Goal: Navigation & Orientation: Find specific page/section

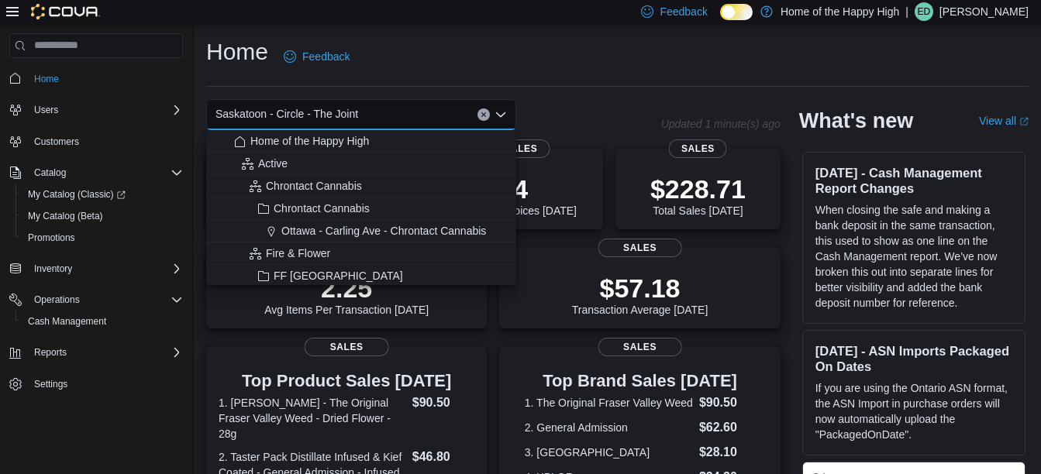
click at [330, 116] on span "Saskatoon - Circle - The Joint" at bounding box center [287, 114] width 143 height 19
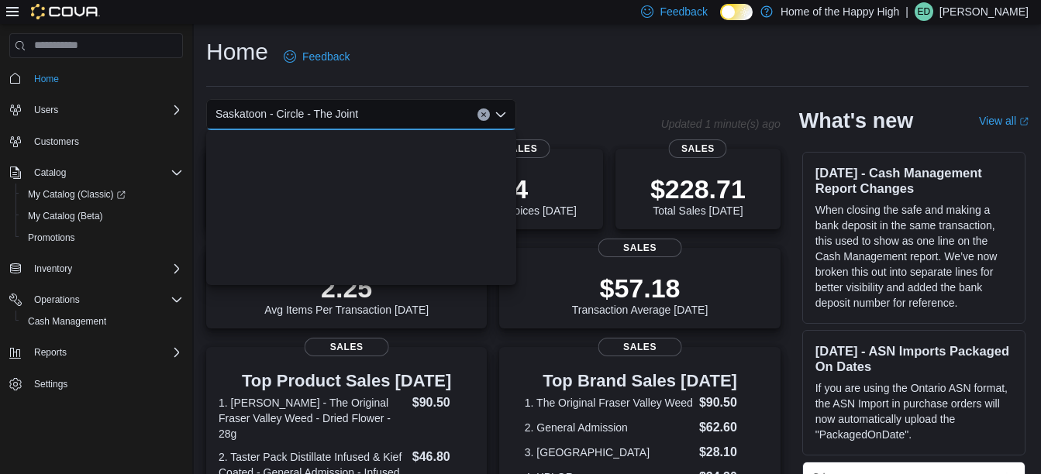
scroll to position [3667, 0]
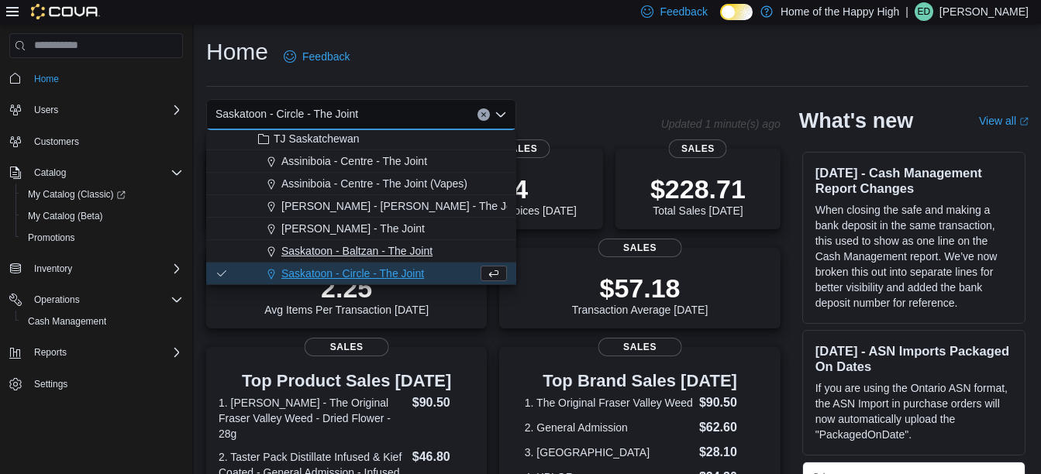
click at [399, 250] on span "Saskatoon - Baltzan - The Joint" at bounding box center [356, 251] width 151 height 16
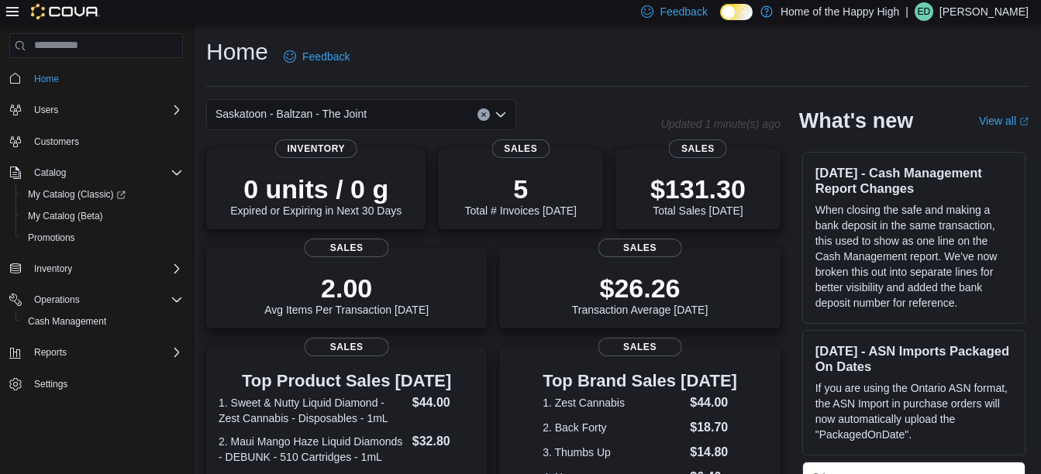
click at [502, 116] on icon "Open list of options" at bounding box center [500, 114] width 9 height 5
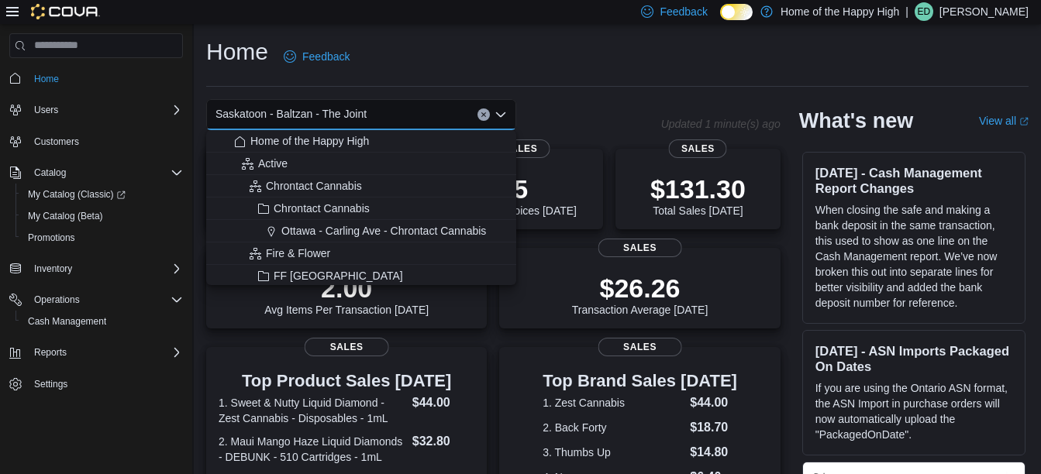
click at [340, 112] on span "Saskatoon - Baltzan - The Joint" at bounding box center [291, 114] width 151 height 19
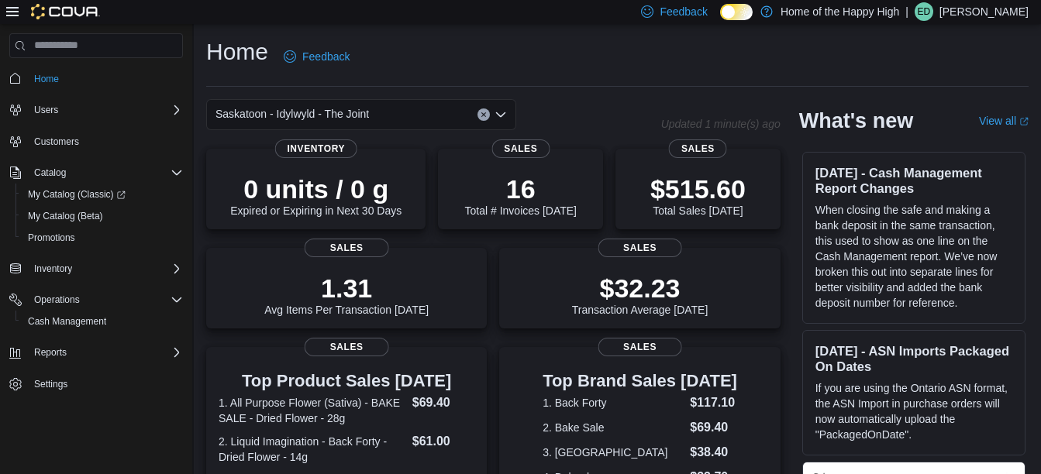
click at [502, 115] on icon "Open list of options" at bounding box center [500, 114] width 9 height 5
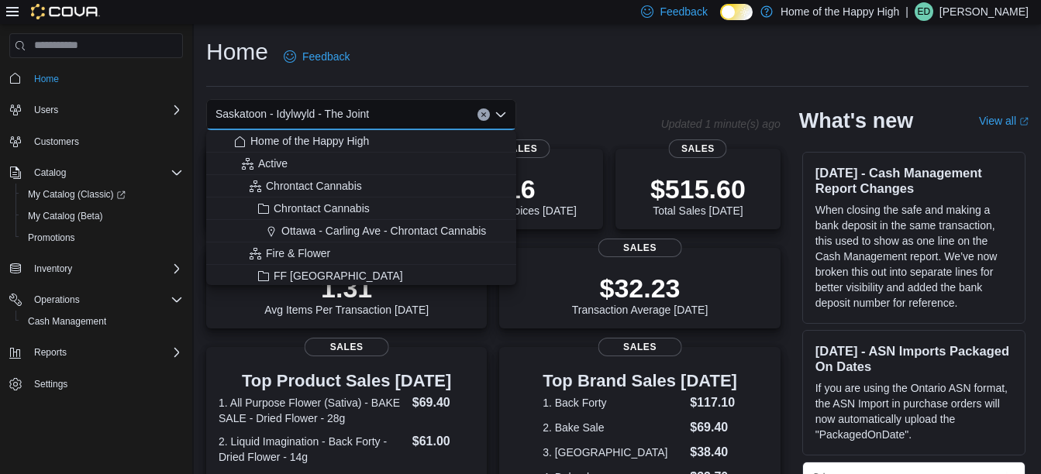
click at [357, 109] on span "Saskatoon - Idylwyld - The Joint" at bounding box center [293, 114] width 154 height 19
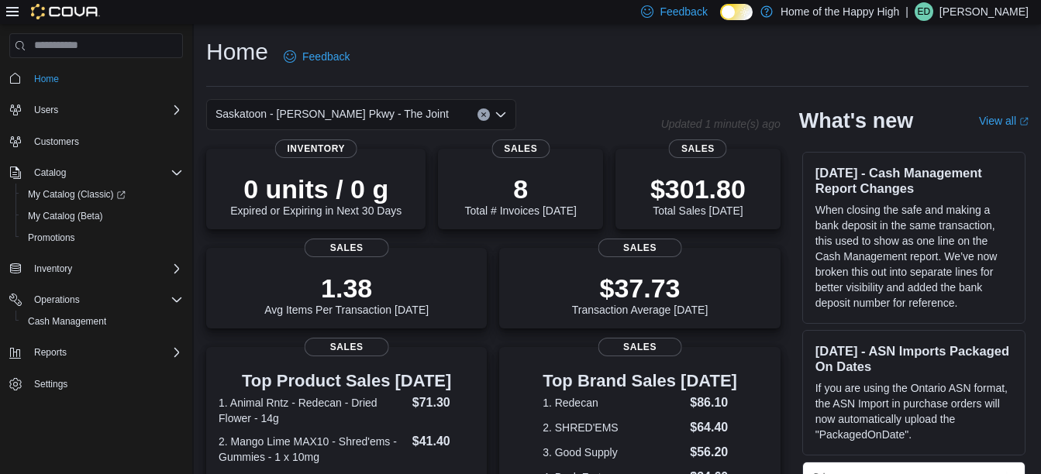
click at [502, 109] on icon "Open list of options" at bounding box center [501, 115] width 12 height 12
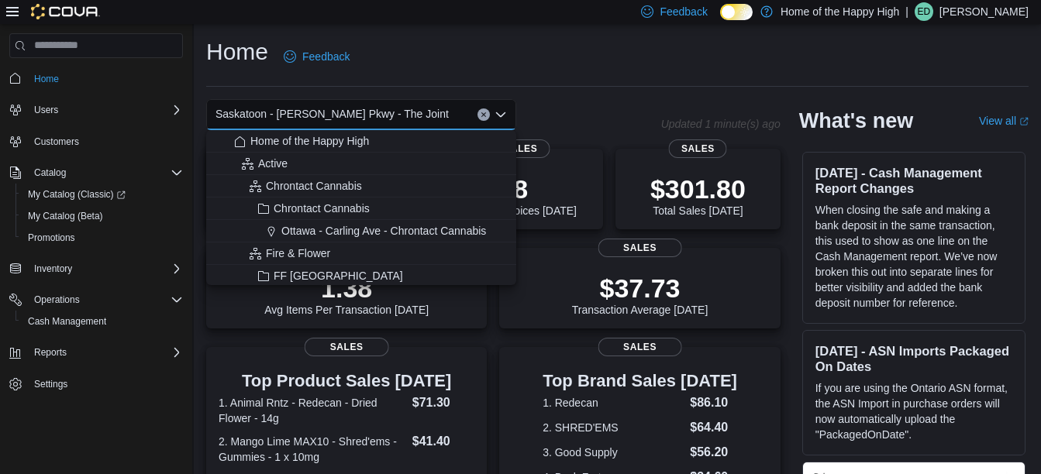
click at [377, 118] on span "Saskatoon - [PERSON_NAME] Pkwy - The Joint" at bounding box center [332, 114] width 233 height 19
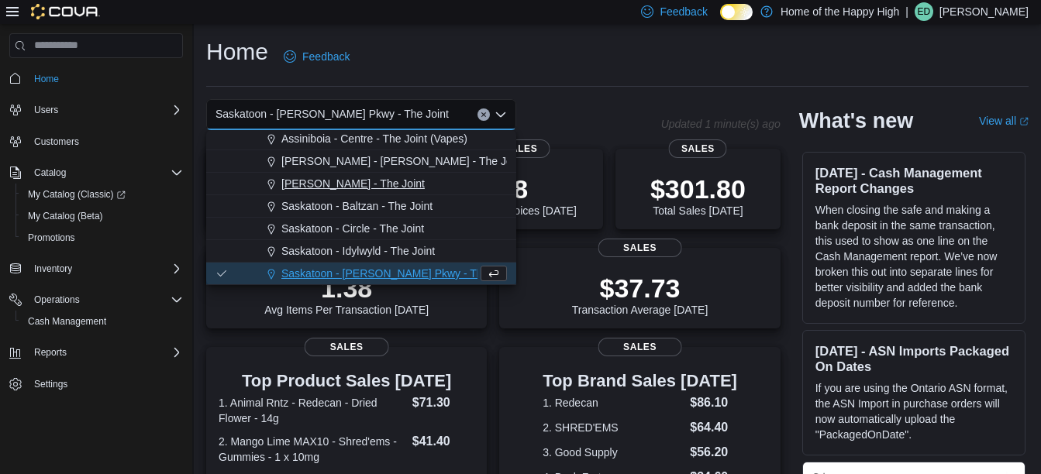
scroll to position [3735, 0]
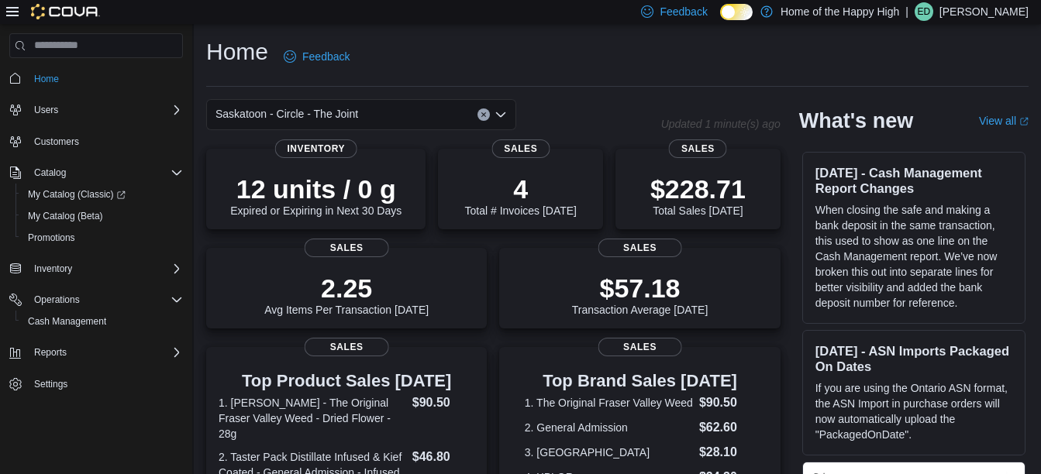
click at [594, 54] on div "Home Feedback" at bounding box center [617, 56] width 823 height 40
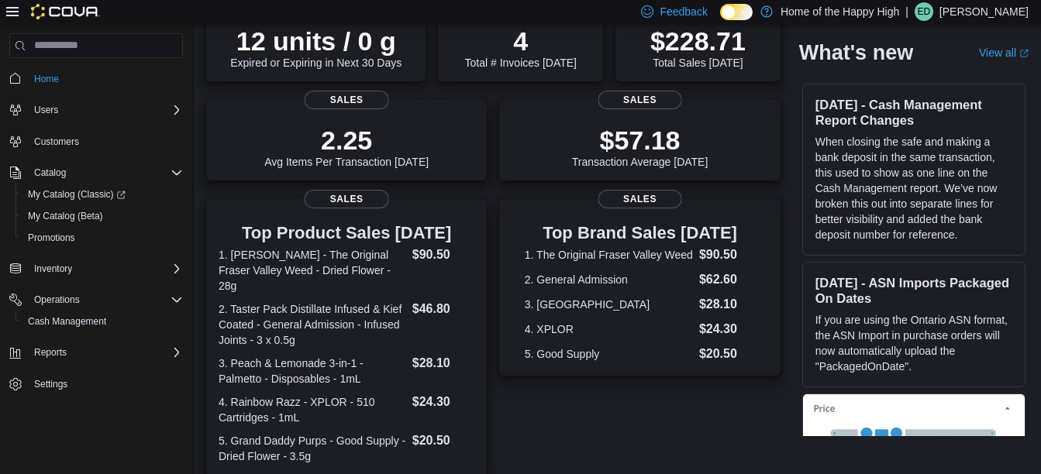
scroll to position [0, 0]
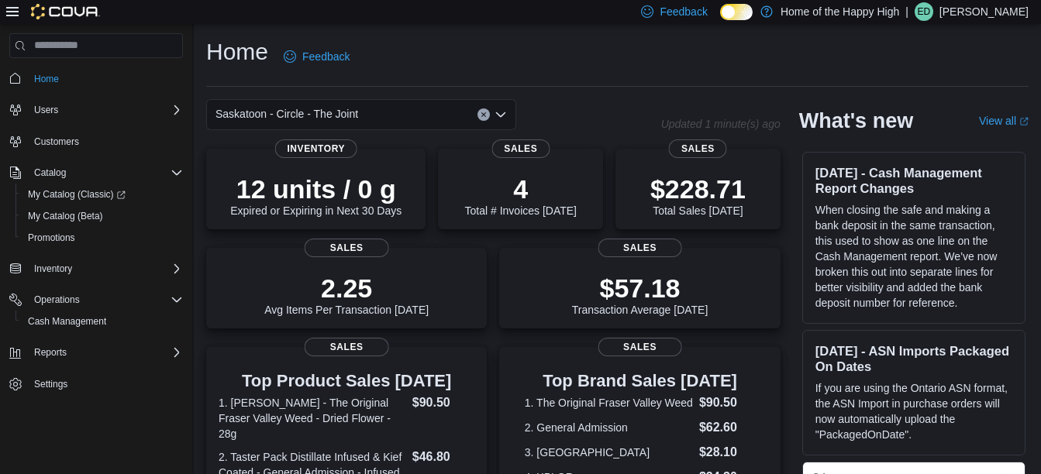
click at [675, 51] on div "Home Feedback" at bounding box center [617, 56] width 823 height 40
click at [581, 39] on div "Home Feedback" at bounding box center [617, 56] width 823 height 40
click at [1035, 7] on div "Feedback Dark Mode Home of the Happy High | ED [PERSON_NAME]" at bounding box center [520, 12] width 1041 height 24
click at [502, 110] on icon "Open list of options" at bounding box center [501, 115] width 12 height 12
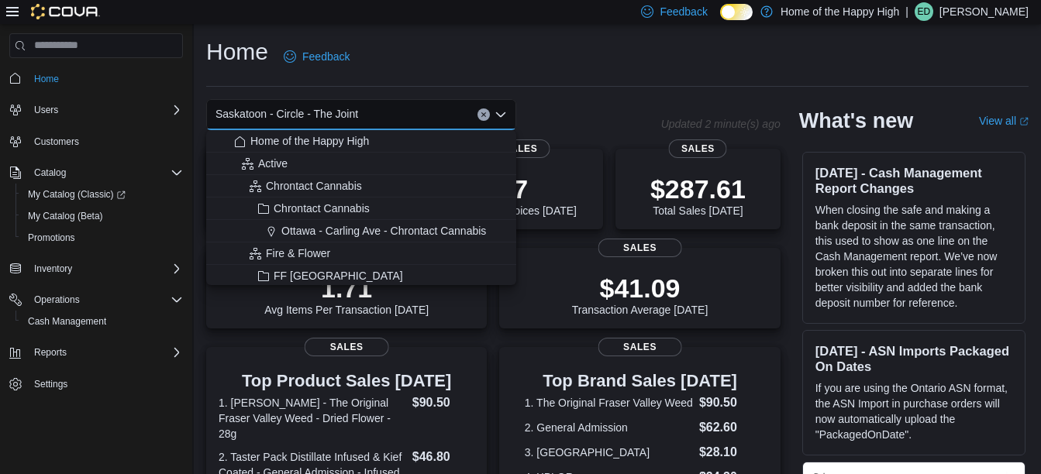
click at [328, 114] on span "Saskatoon - Circle - The Joint" at bounding box center [287, 114] width 143 height 19
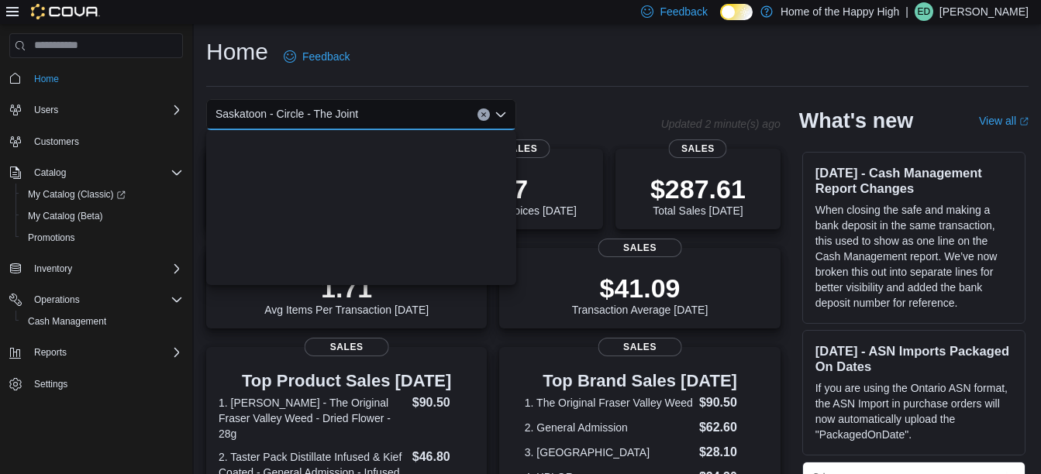
scroll to position [3667, 0]
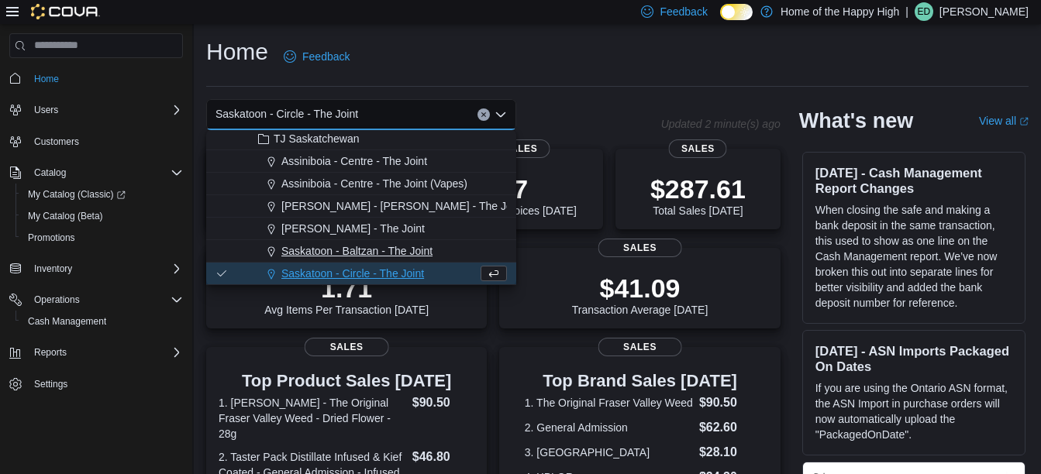
click at [412, 253] on span "Saskatoon - Baltzan - The Joint" at bounding box center [356, 251] width 151 height 16
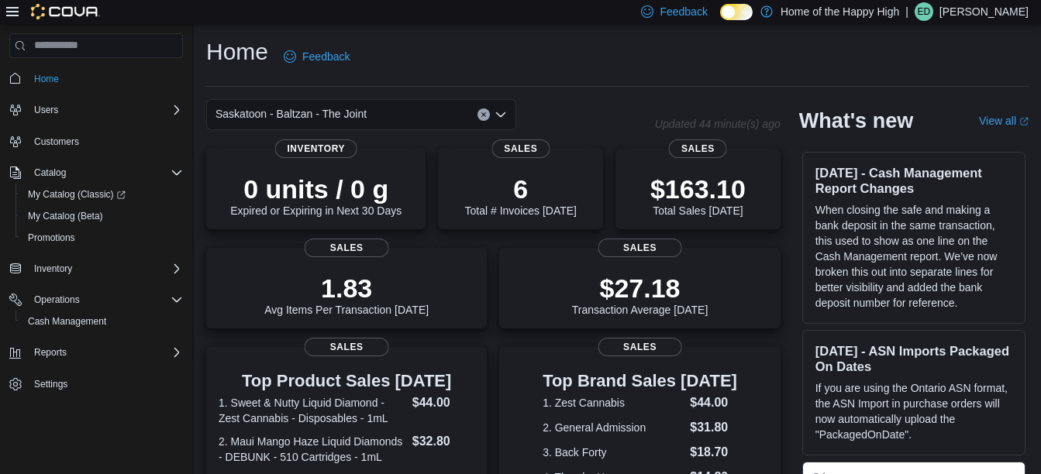
click at [500, 113] on icon "Open list of options" at bounding box center [501, 115] width 12 height 12
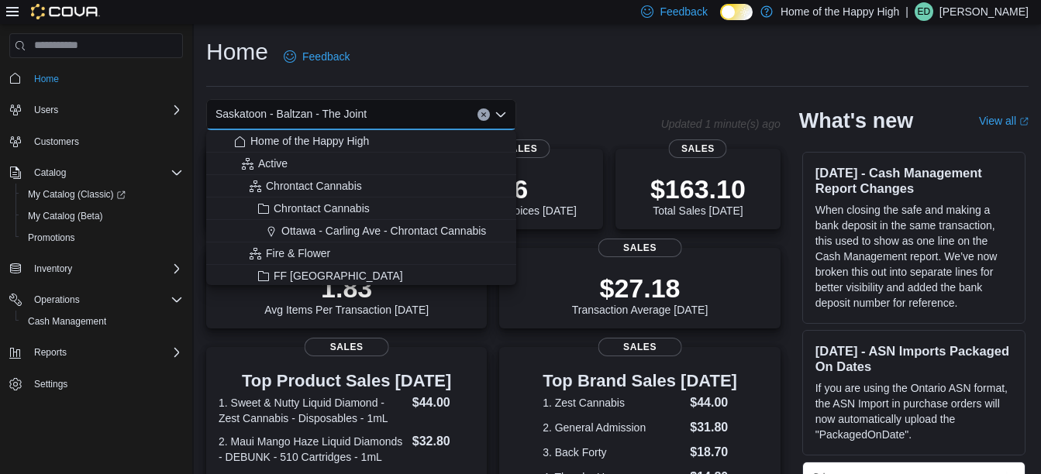
click at [345, 113] on span "Saskatoon - Baltzan - The Joint" at bounding box center [291, 114] width 151 height 19
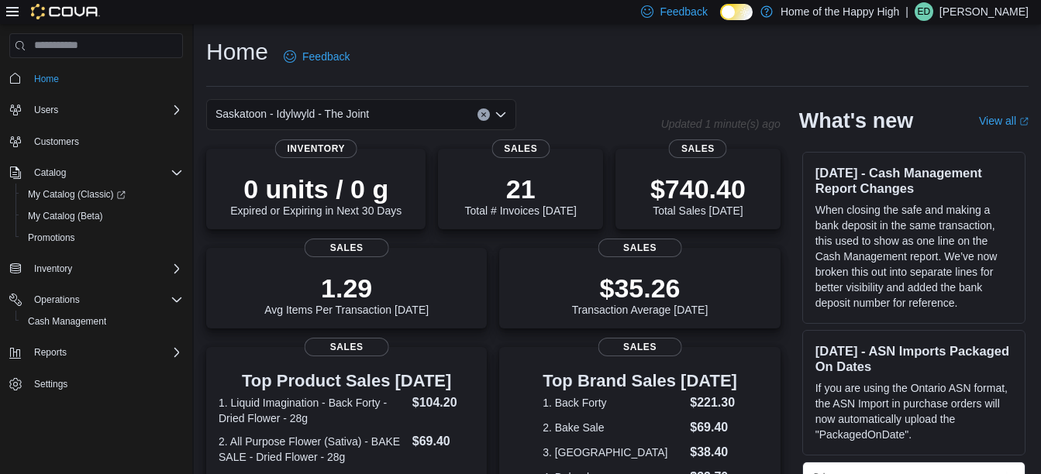
click at [501, 112] on icon "Open list of options" at bounding box center [501, 115] width 12 height 12
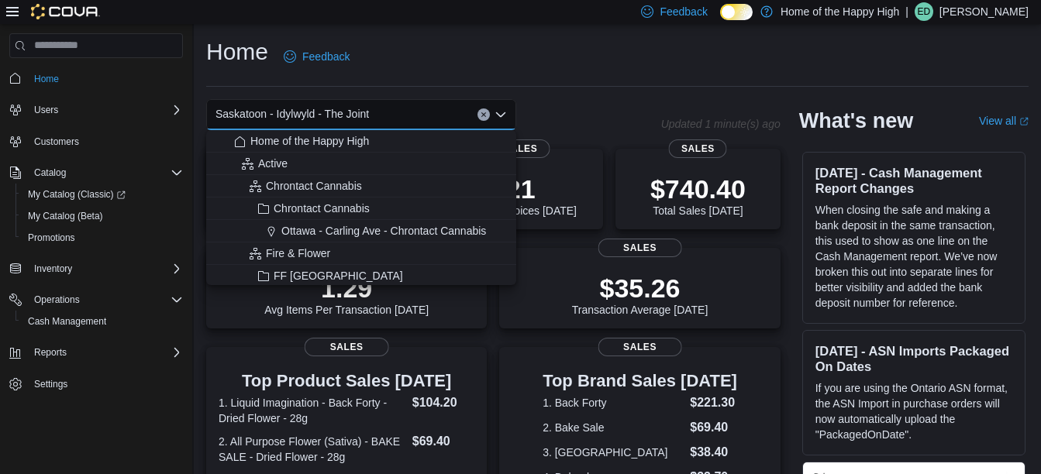
click at [356, 110] on span "Saskatoon - Idylwyld - The Joint" at bounding box center [293, 114] width 154 height 19
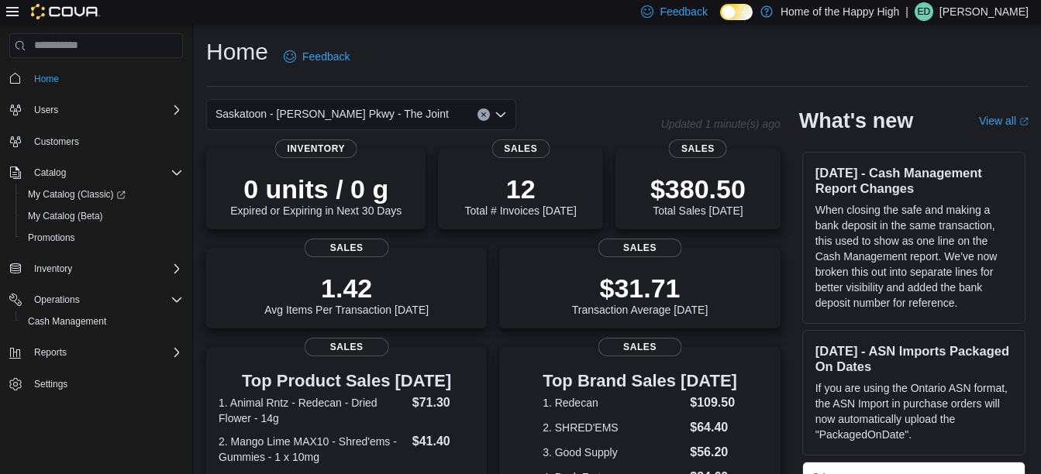
click at [503, 116] on icon "Open list of options" at bounding box center [501, 115] width 12 height 12
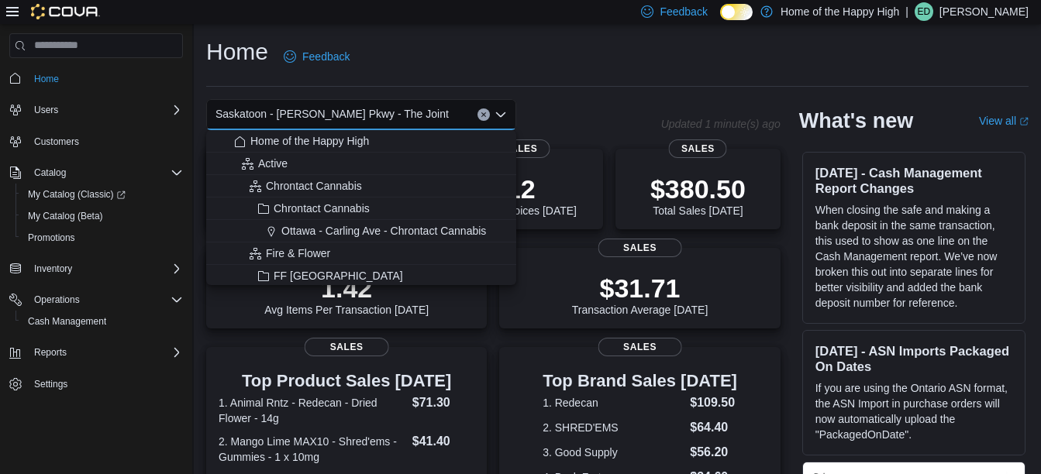
click at [378, 115] on span "Saskatoon - [PERSON_NAME] Pkwy - The Joint" at bounding box center [332, 114] width 233 height 19
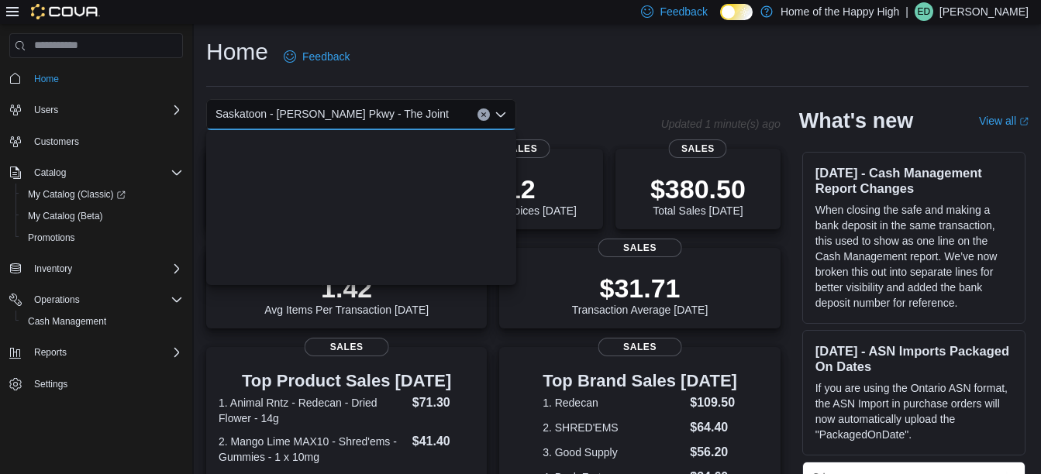
scroll to position [3712, 0]
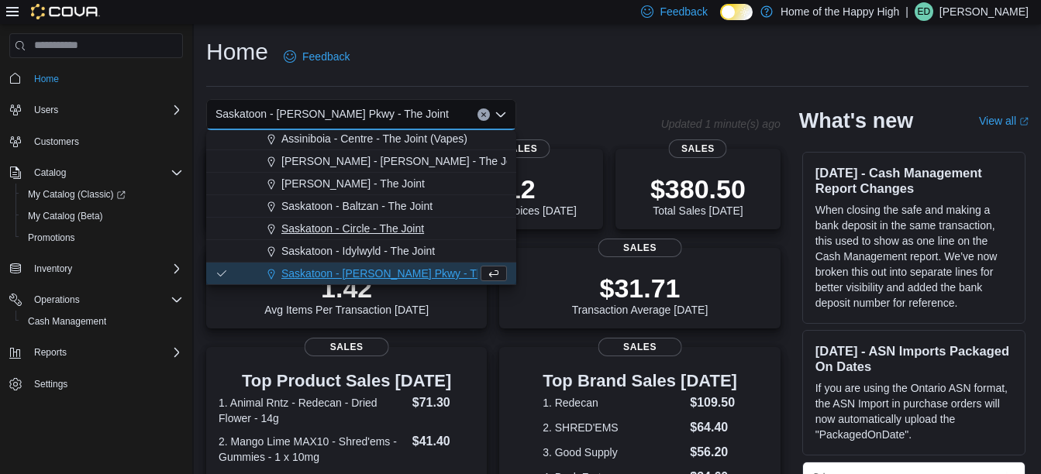
click at [348, 225] on span "Saskatoon - Circle - The Joint" at bounding box center [352, 229] width 143 height 16
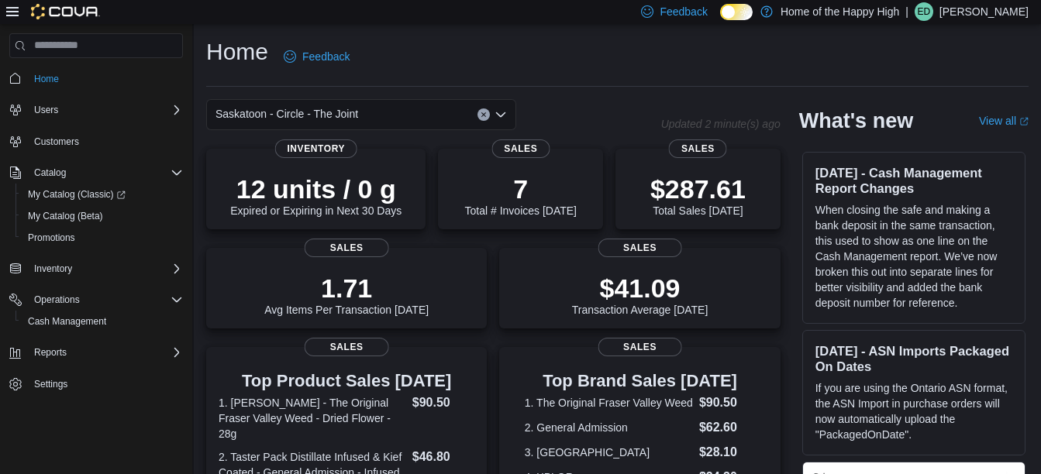
click at [500, 79] on div "Home Feedback" at bounding box center [617, 61] width 823 height 50
click at [180, 261] on div "Inventory" at bounding box center [105, 269] width 155 height 19
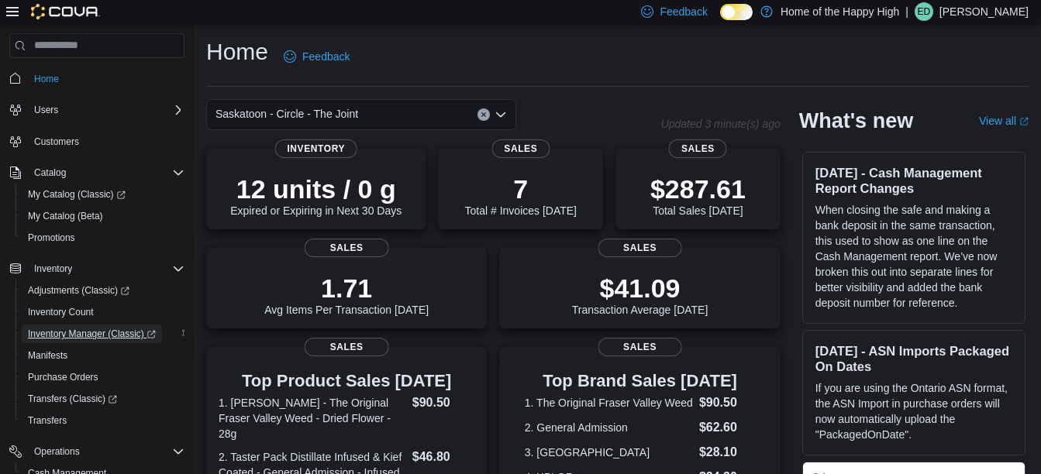
click at [92, 330] on span "Inventory Manager (Classic)" at bounding box center [92, 334] width 128 height 12
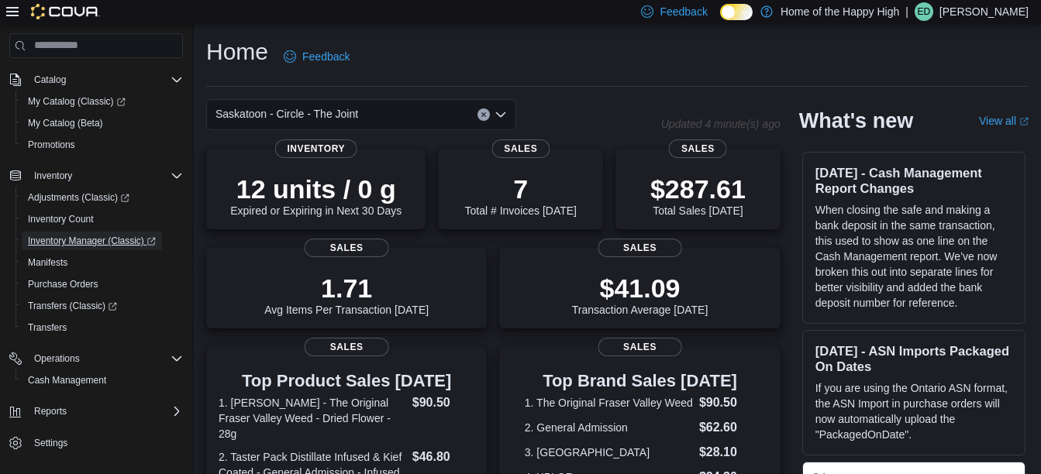
scroll to position [105, 0]
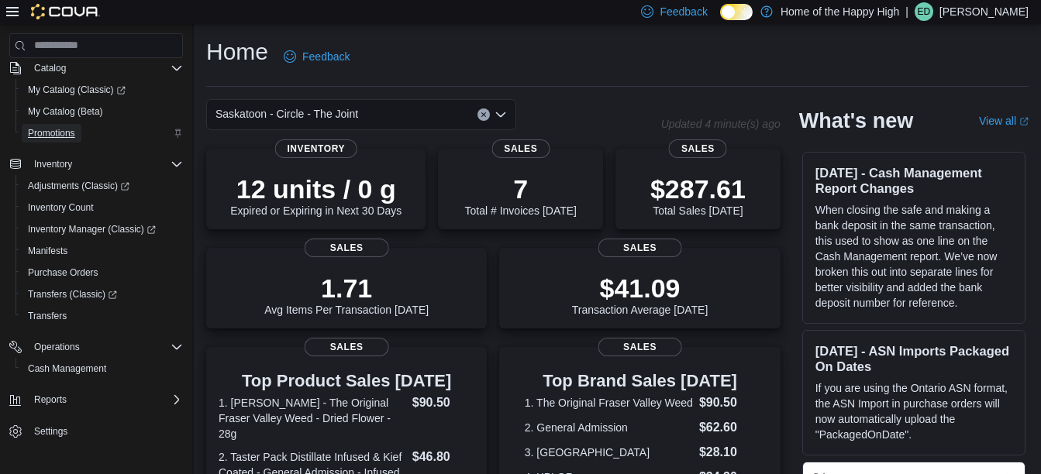
click at [40, 129] on span "Promotions" at bounding box center [51, 133] width 47 height 12
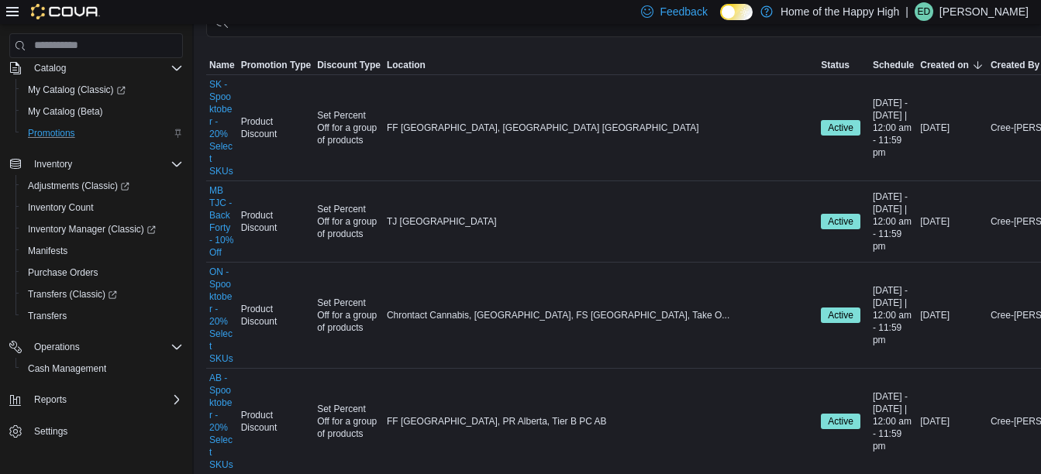
scroll to position [124, 0]
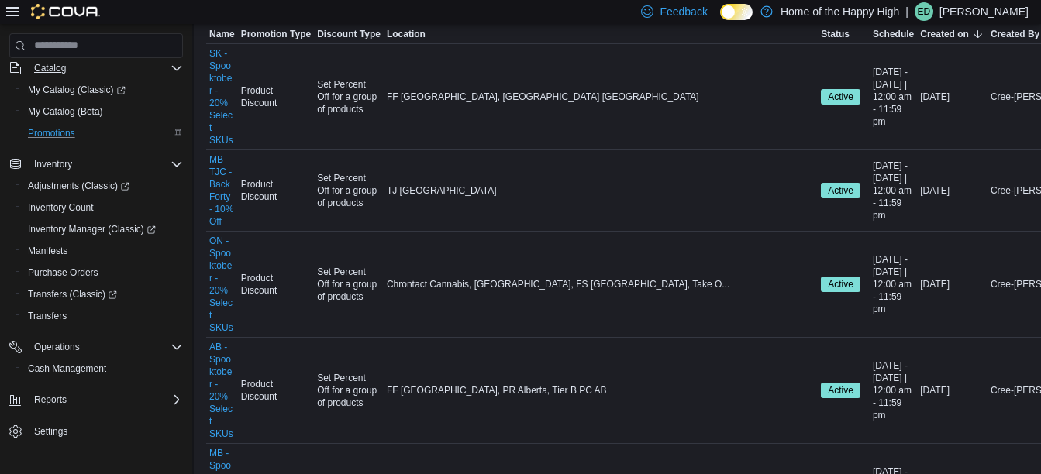
click at [172, 72] on icon "Complex example" at bounding box center [177, 68] width 12 height 12
click at [175, 171] on icon "Complex example" at bounding box center [177, 164] width 12 height 12
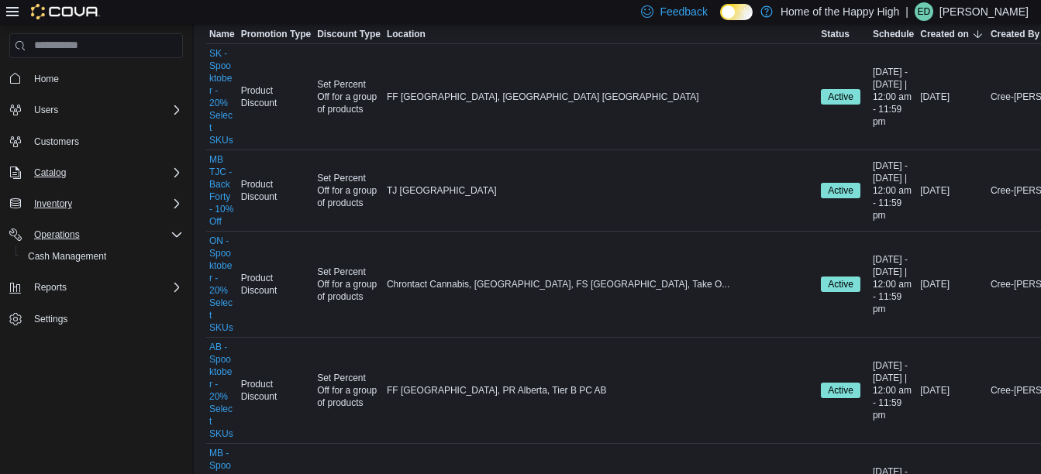
click at [179, 233] on icon "Complex example" at bounding box center [177, 235] width 12 height 12
click at [56, 294] on span "Settings" at bounding box center [50, 298] width 33 height 12
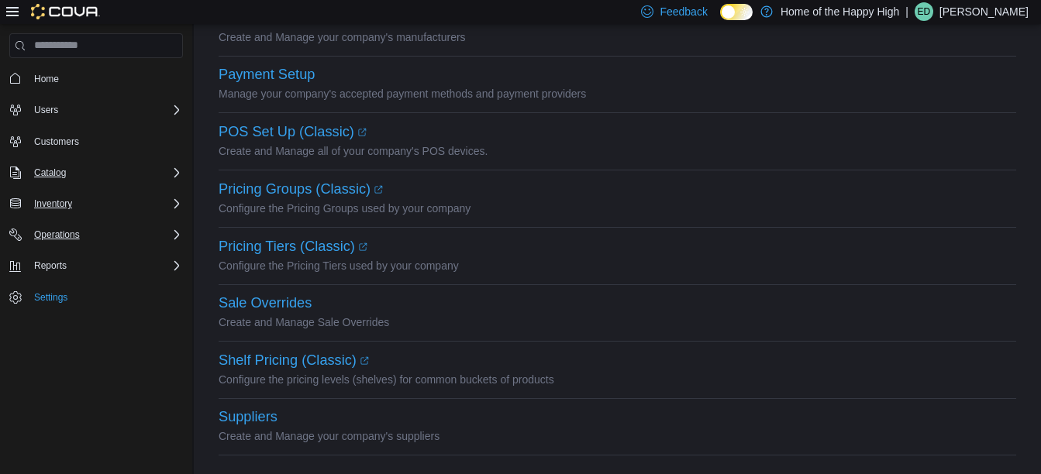
scroll to position [394, 0]
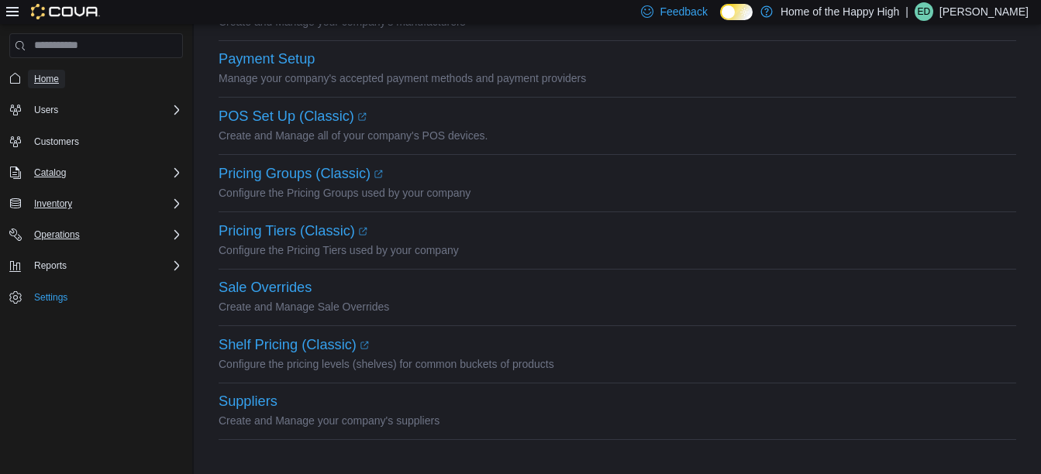
click at [29, 86] on link "Home" at bounding box center [46, 79] width 37 height 19
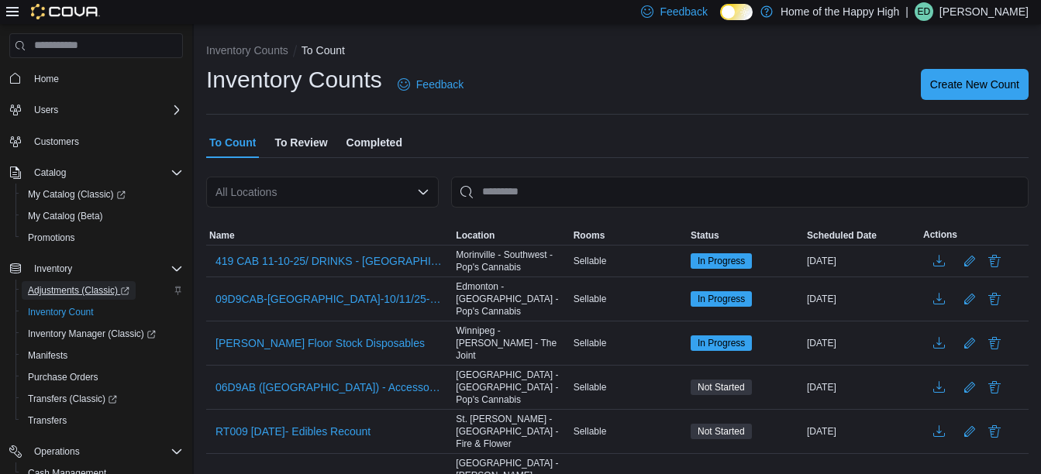
click at [65, 288] on span "Adjustments (Classic)" at bounding box center [79, 291] width 102 height 12
